Goal: Use online tool/utility: Utilize a website feature to perform a specific function

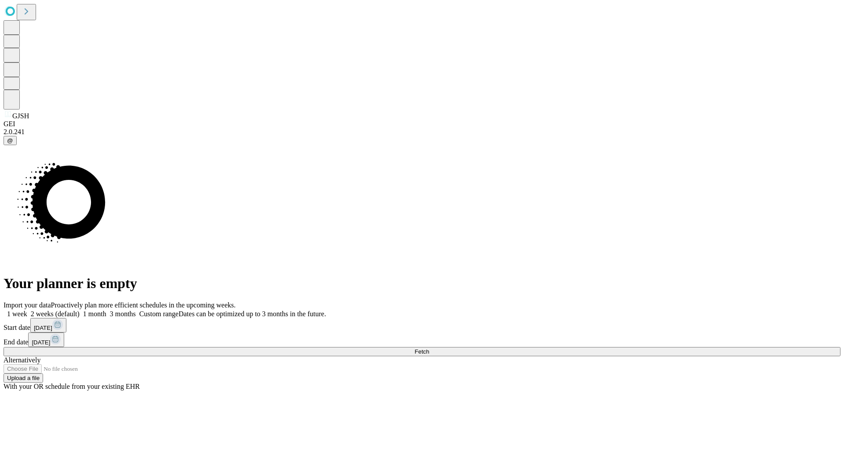
click at [429, 348] on span "Fetch" at bounding box center [421, 351] width 15 height 7
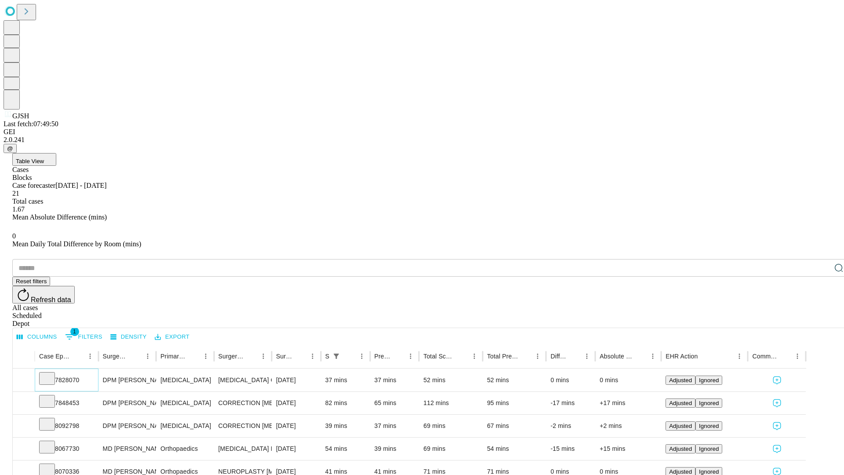
click at [51, 373] on icon at bounding box center [47, 377] width 9 height 9
